Goal: Task Accomplishment & Management: Complete application form

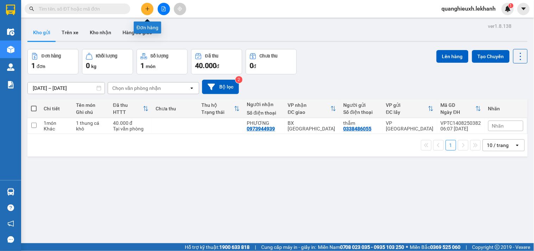
click at [145, 8] on icon "plus" at bounding box center [147, 8] width 5 height 5
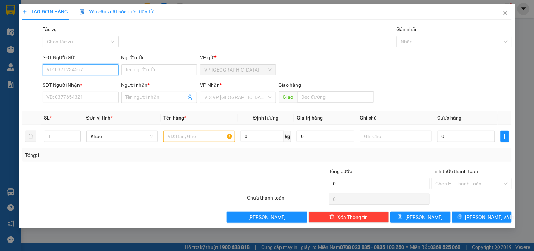
click at [91, 70] on input "SĐT Người Gửi" at bounding box center [81, 69] width 76 height 11
type input "0908361422"
click at [93, 83] on div "0908361422 - CHÂU" at bounding box center [81, 84] width 68 height 8
type input "CHÂU"
type input "0369361220"
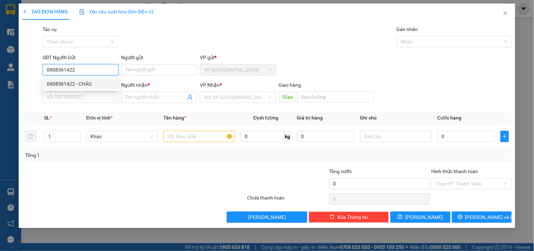
type input "[PERSON_NAME]"
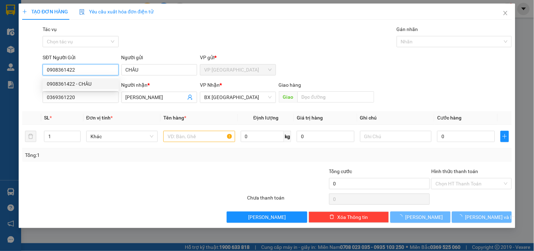
type input "30.000"
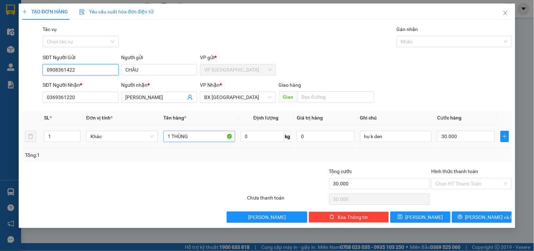
type input "0908361422"
click at [189, 137] on input "1 THÙNG" at bounding box center [198, 136] width 71 height 11
type input "1 THÙNG bánh bao"
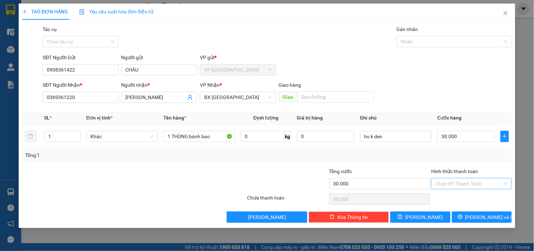
click at [473, 182] on input "Hình thức thanh toán" at bounding box center [468, 183] width 67 height 11
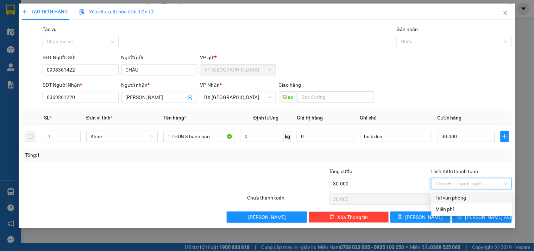
click at [468, 195] on div "Tại văn phòng" at bounding box center [472, 198] width 72 height 8
type input "0"
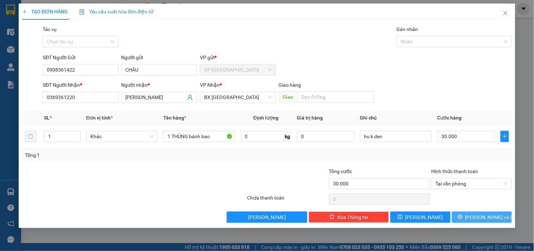
click at [475, 215] on button "[PERSON_NAME] và In" at bounding box center [482, 216] width 60 height 11
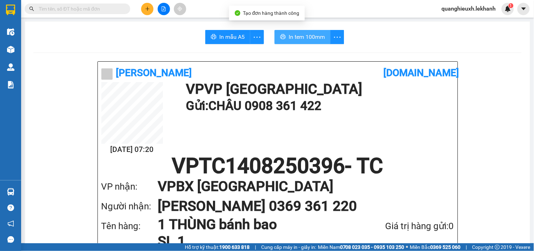
click at [292, 36] on span "In tem 100mm" at bounding box center [307, 36] width 36 height 9
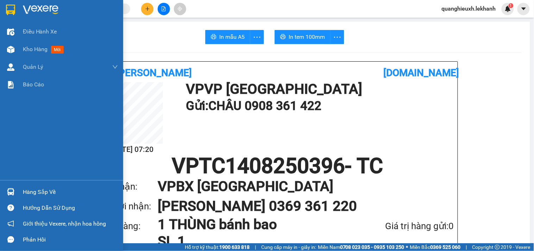
click at [13, 11] on img at bounding box center [10, 10] width 9 height 11
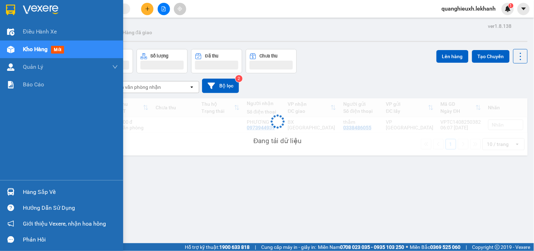
click at [31, 8] on img at bounding box center [41, 10] width 36 height 11
